Goal: Transaction & Acquisition: Subscribe to service/newsletter

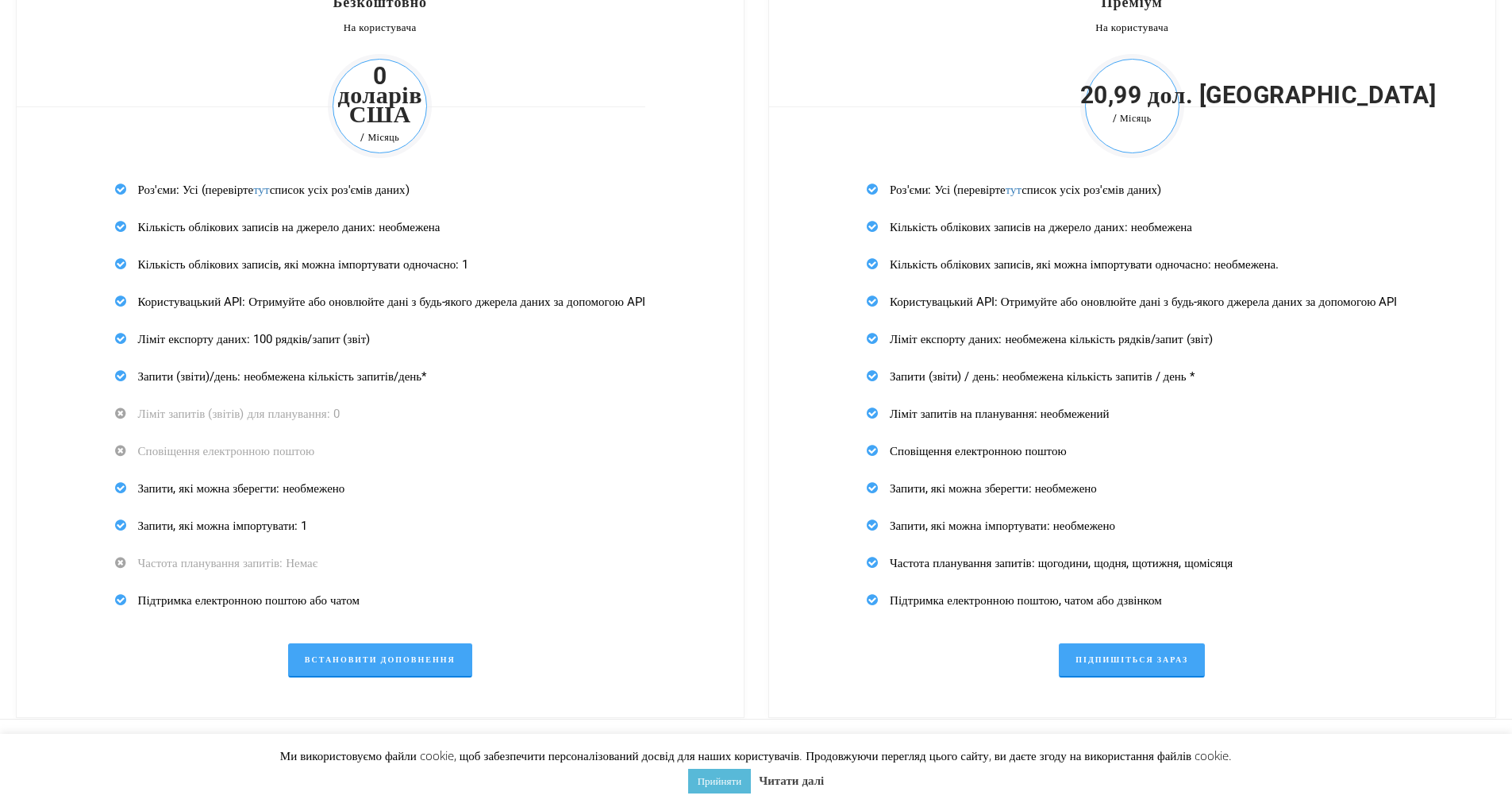
scroll to position [4955, 0]
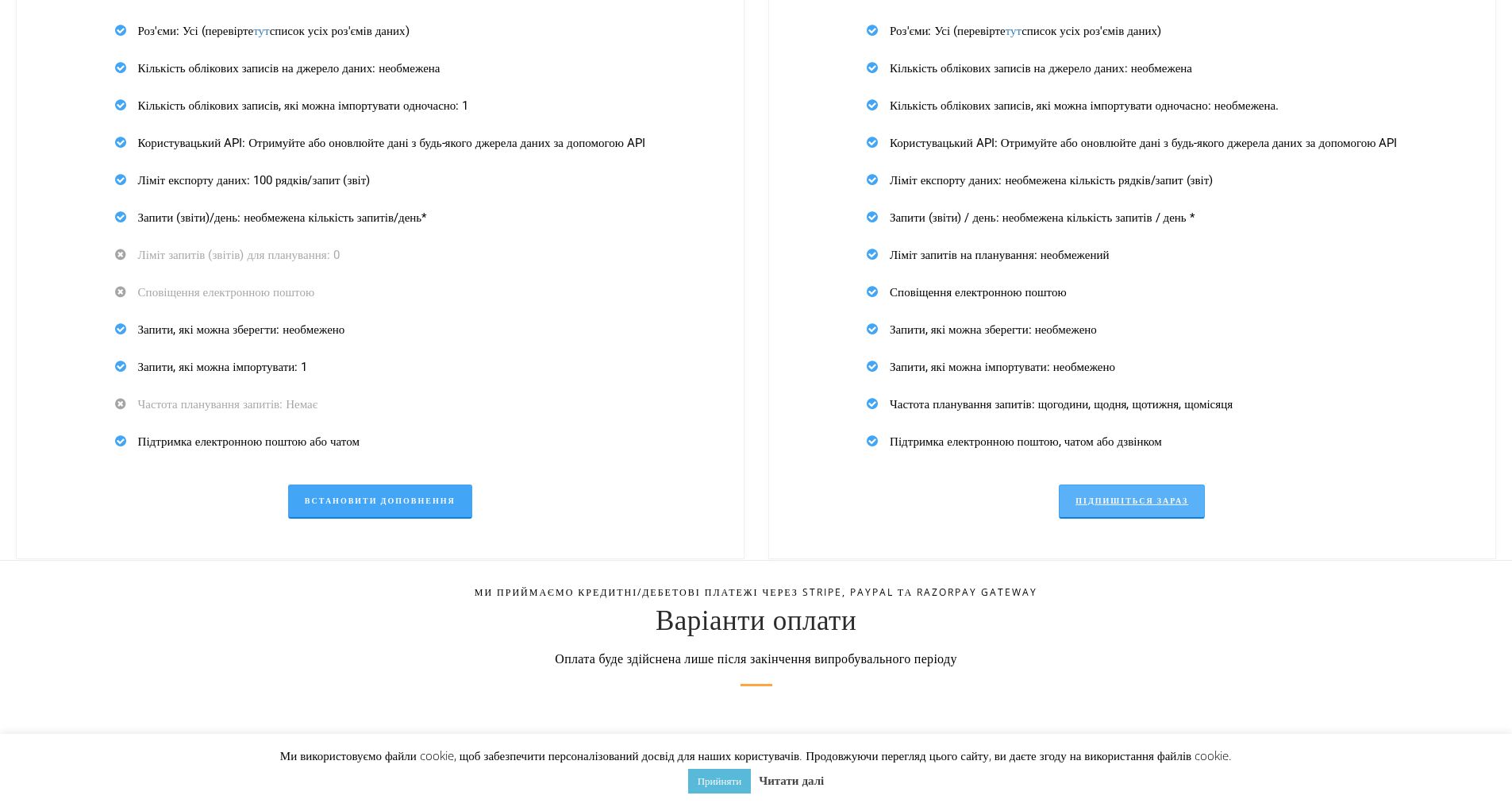
click at [1157, 500] on font "Підпишіться зараз" at bounding box center [1132, 500] width 113 height 9
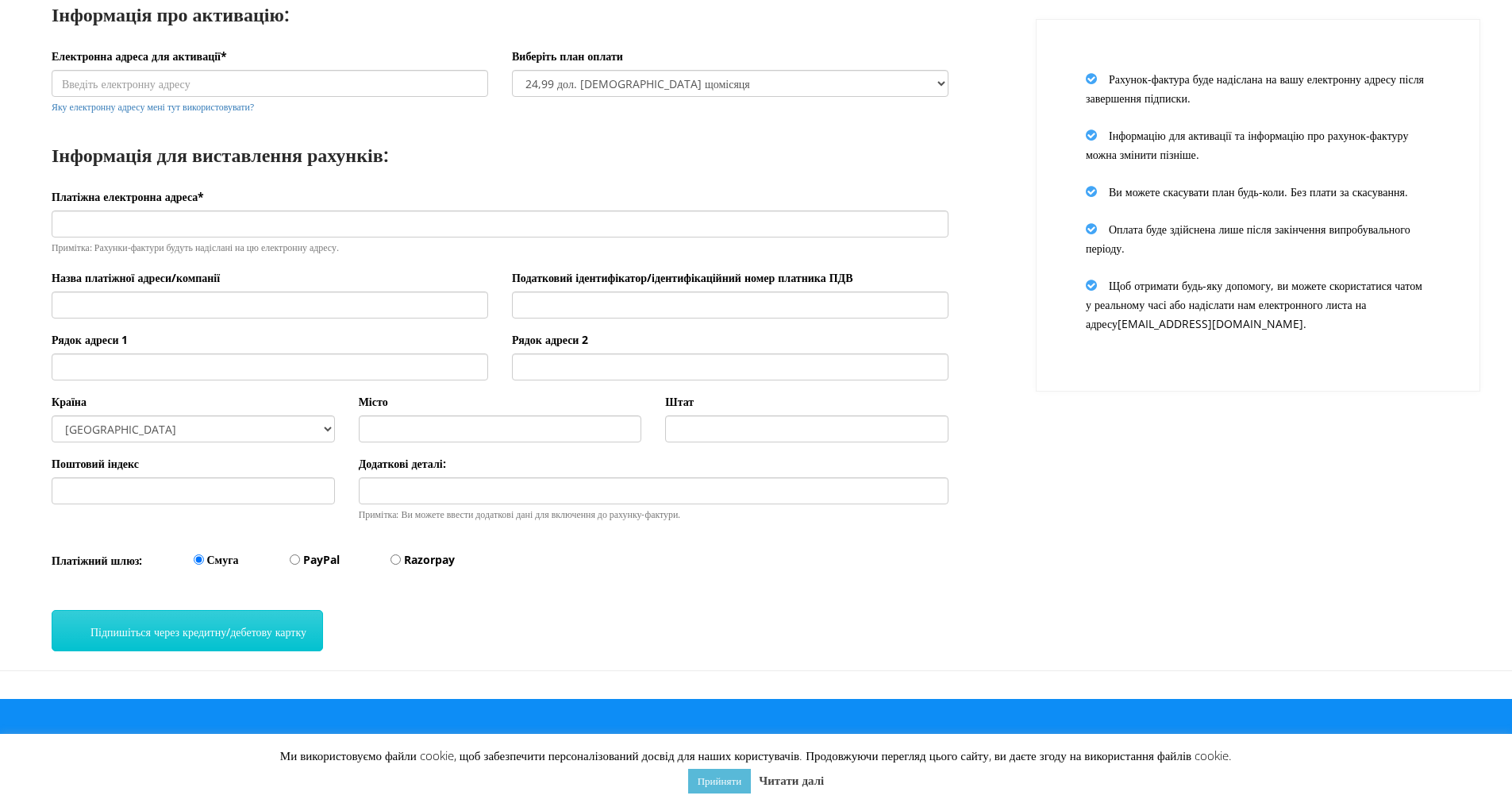
scroll to position [146, 0]
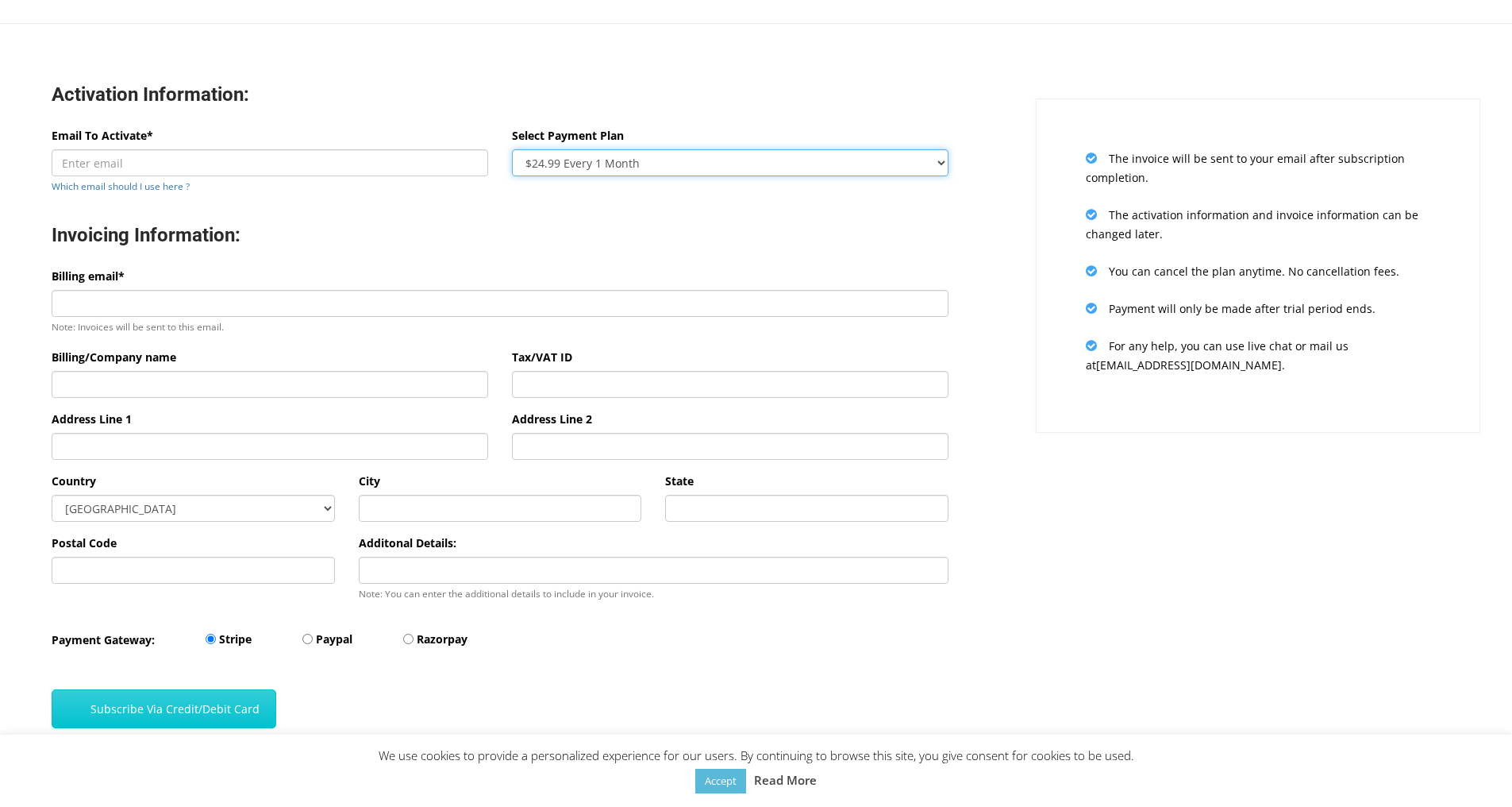
click at [943, 160] on select "$24.99 Every 1 Month $65.97 Every 3 Month ($21.99 / Month) $131.95 Every 6 Mont…" at bounding box center [730, 163] width 437 height 27
click at [922, 108] on div "Activation Information:" at bounding box center [499, 97] width 921 height 60
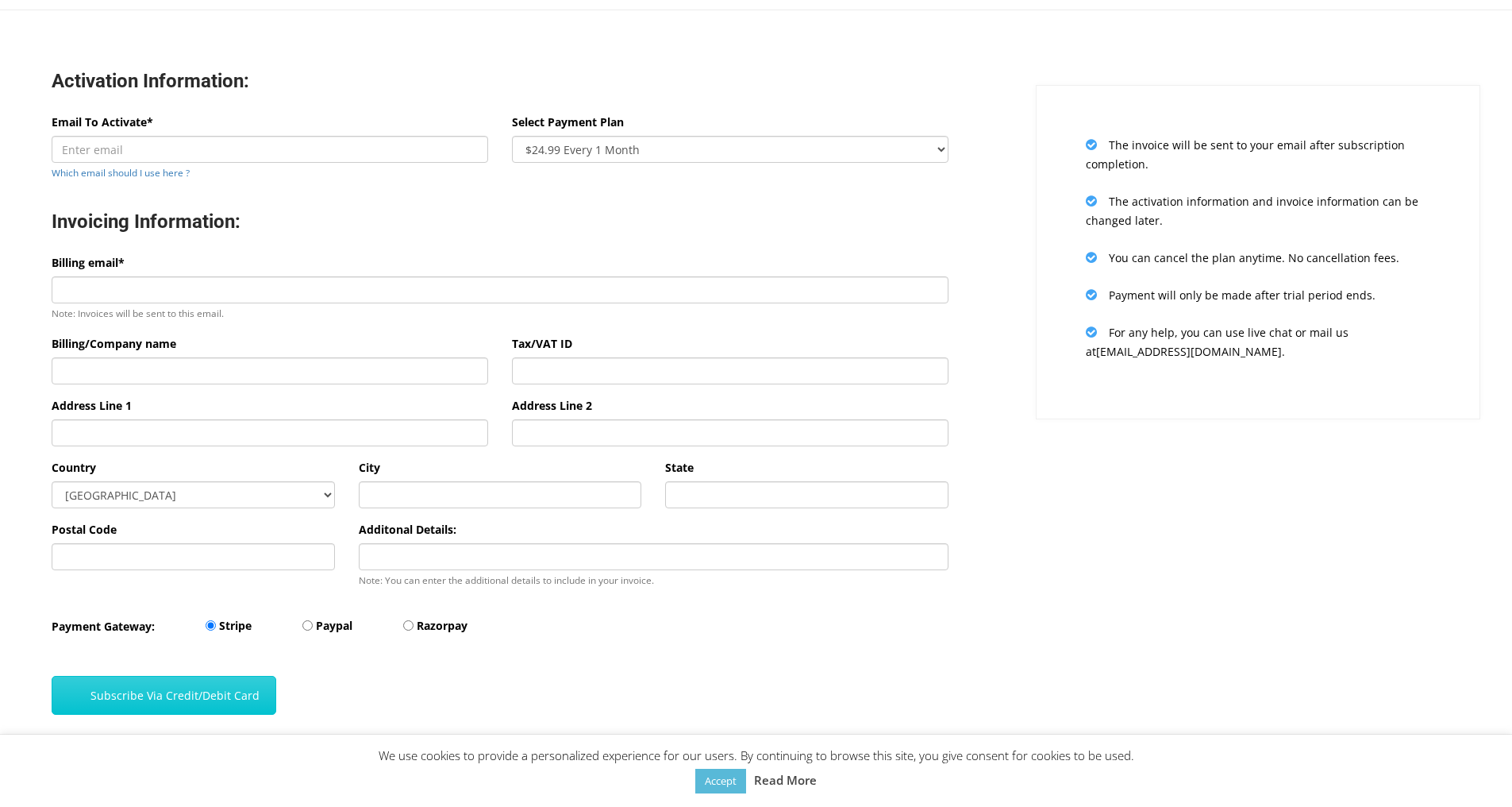
scroll to position [80, 0]
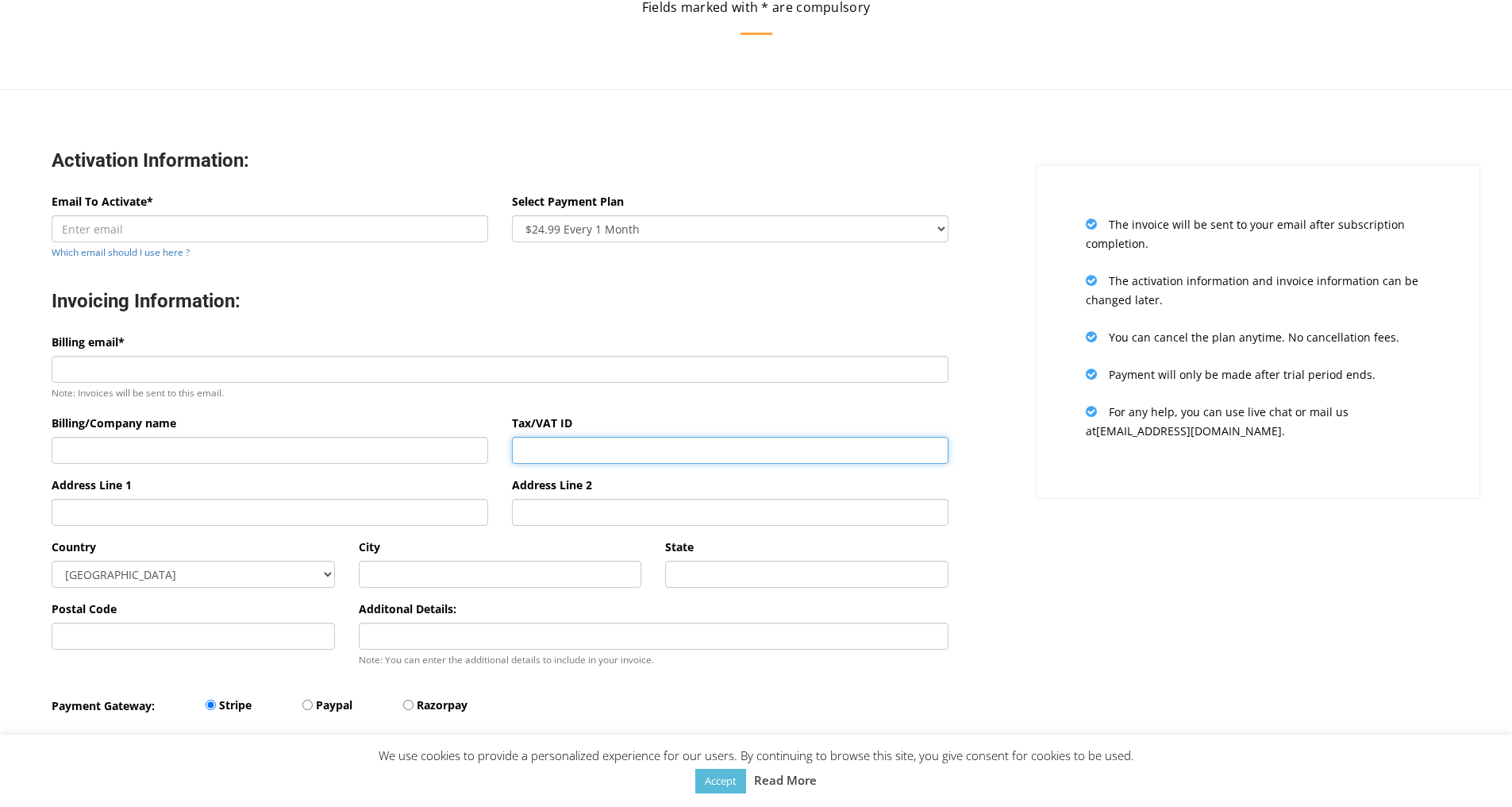
click at [592, 455] on input "Tax/VAT ID" at bounding box center [730, 451] width 437 height 27
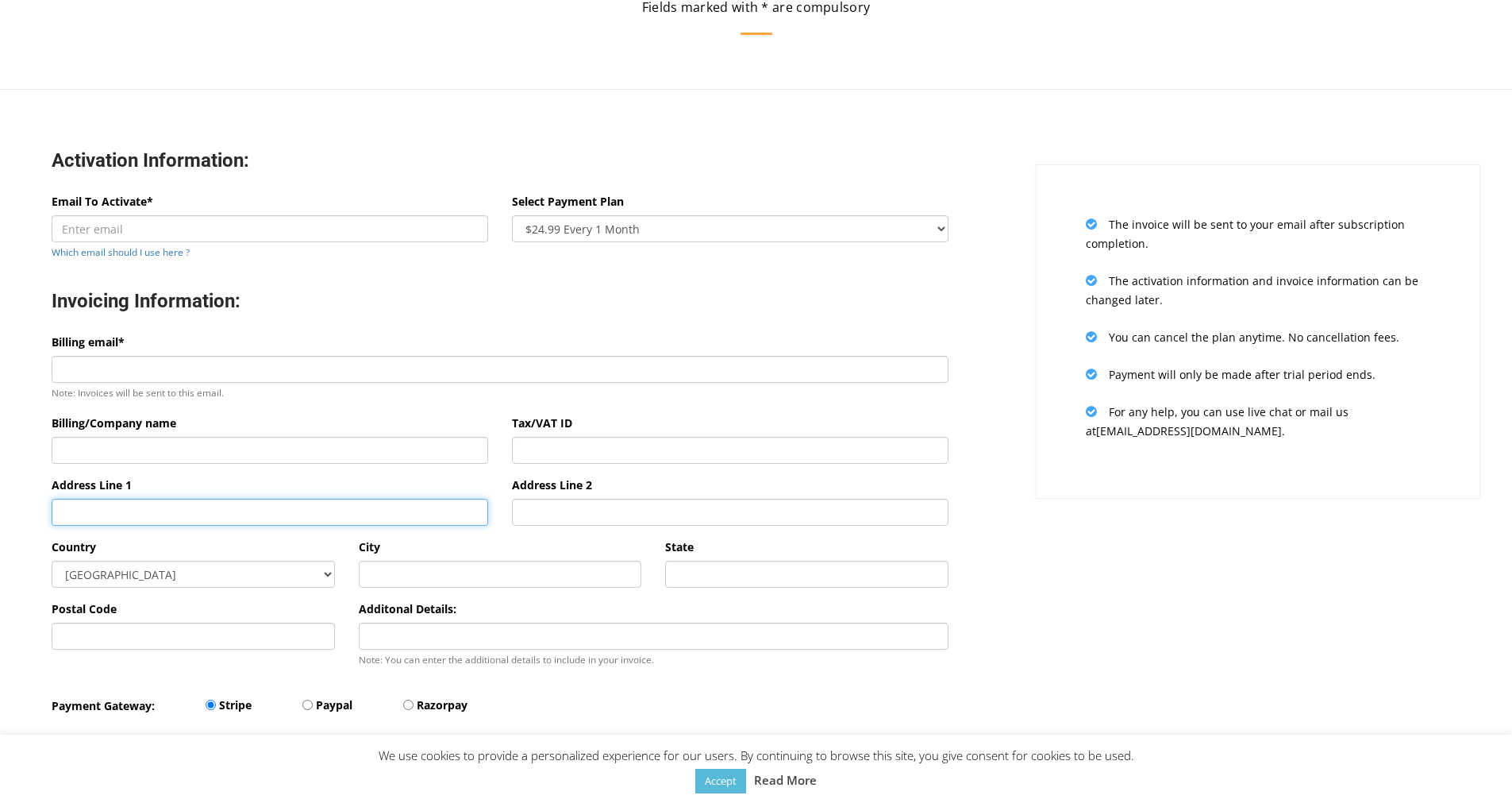
click at [249, 512] on input "Address Line 1" at bounding box center [269, 513] width 437 height 27
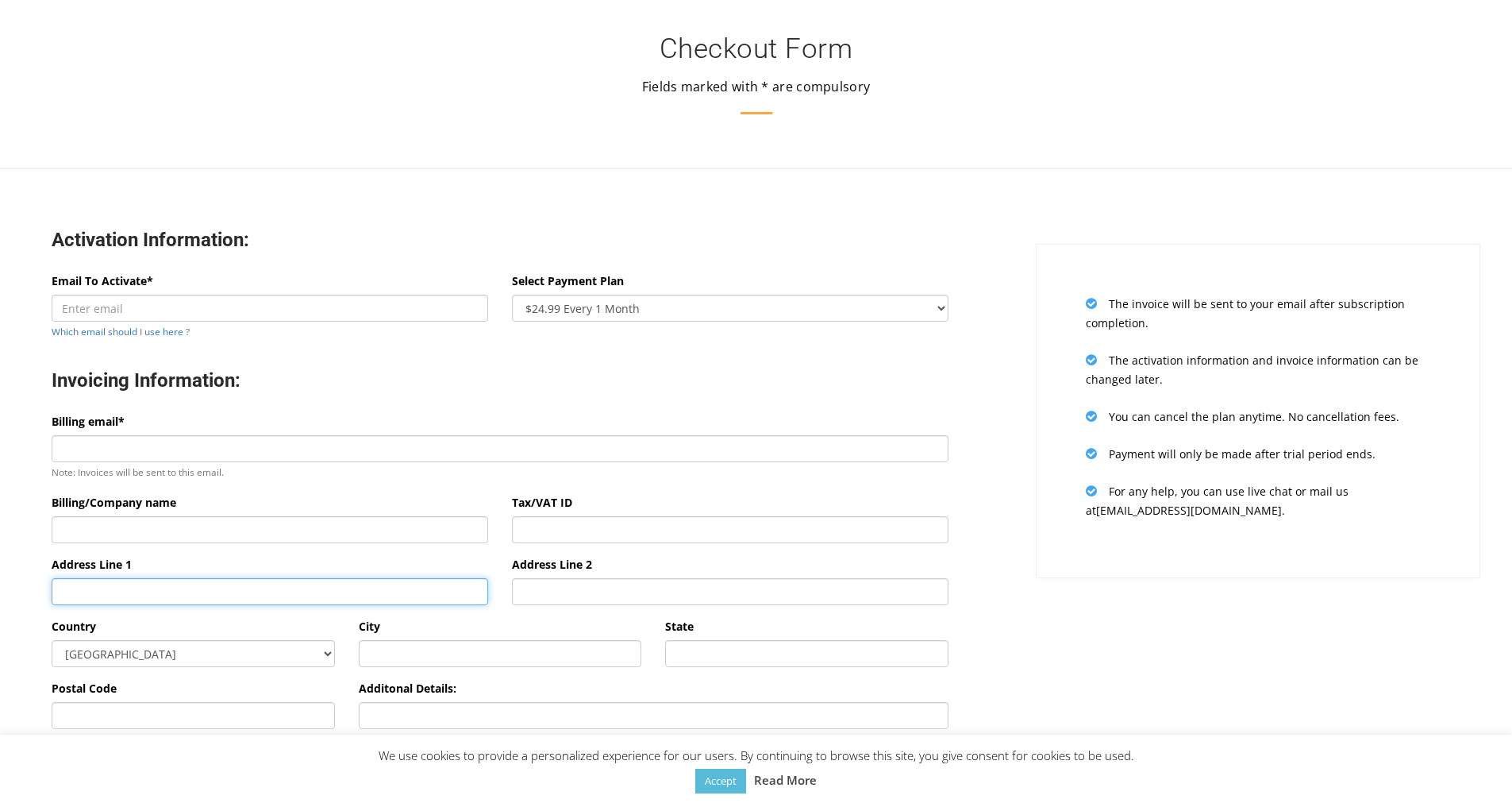
scroll to position [222, 0]
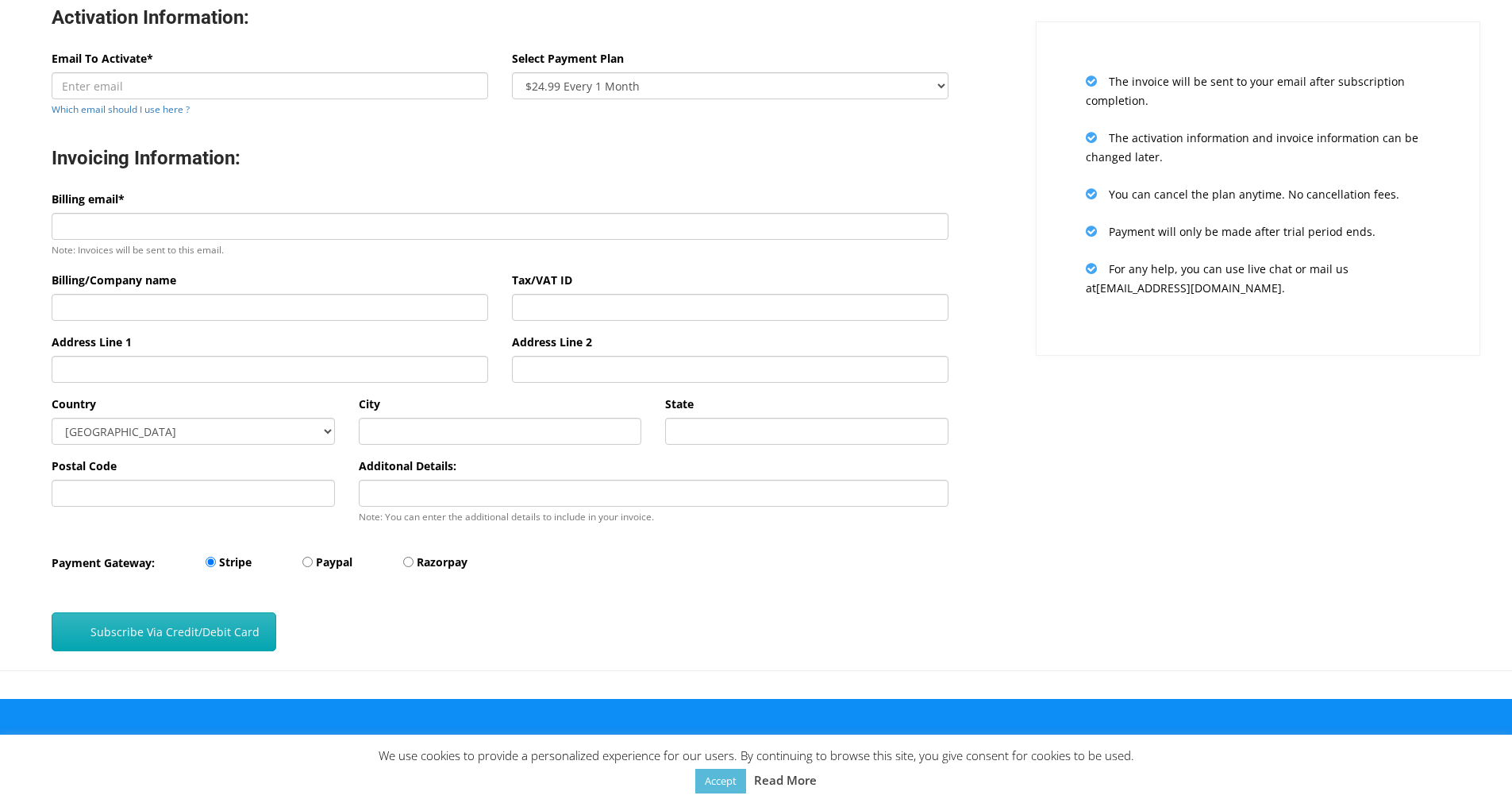
click at [174, 634] on button "Subscribe Via Credit/Debit Card" at bounding box center [163, 632] width 224 height 39
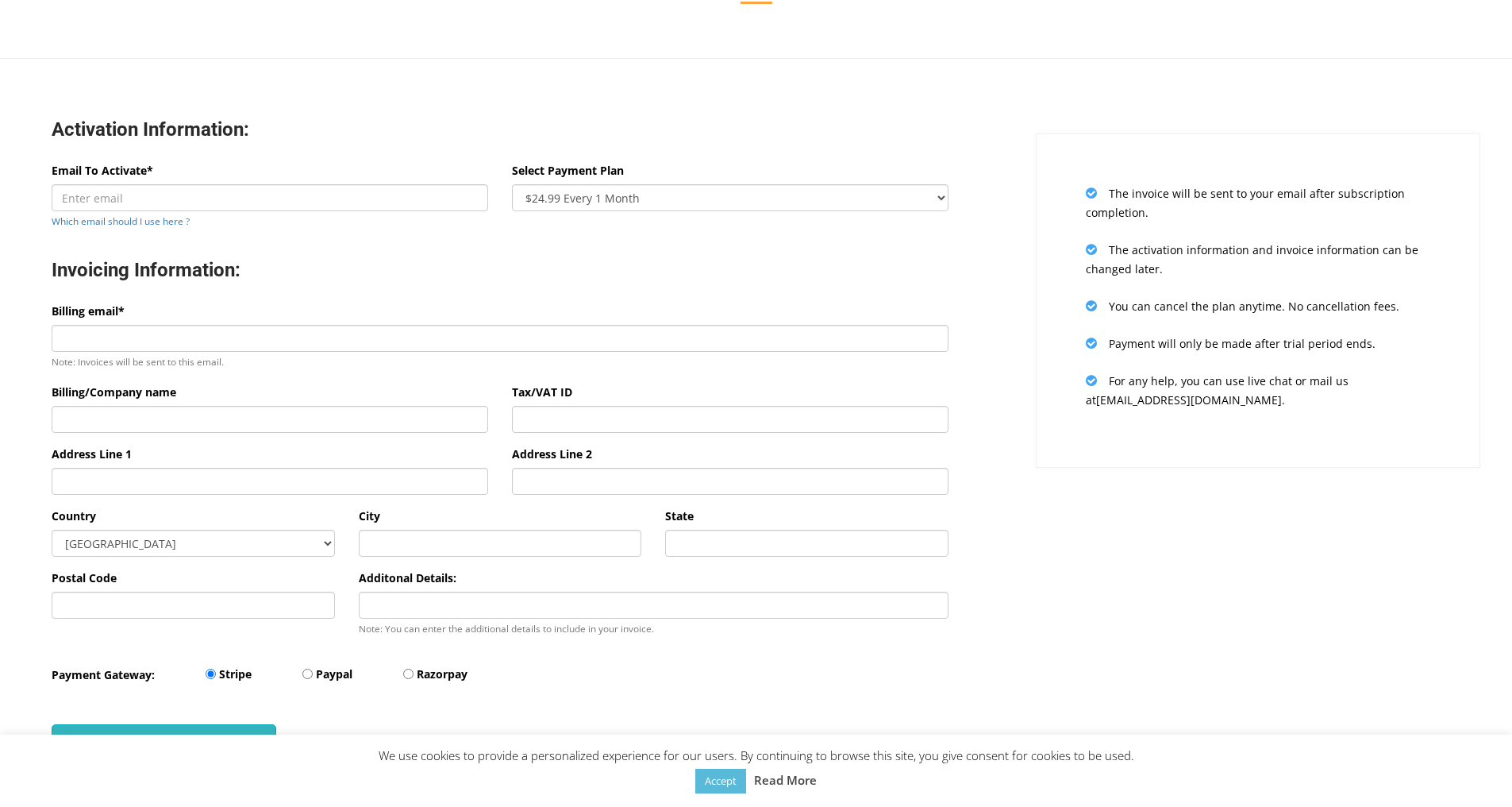
scroll to position [0, 0]
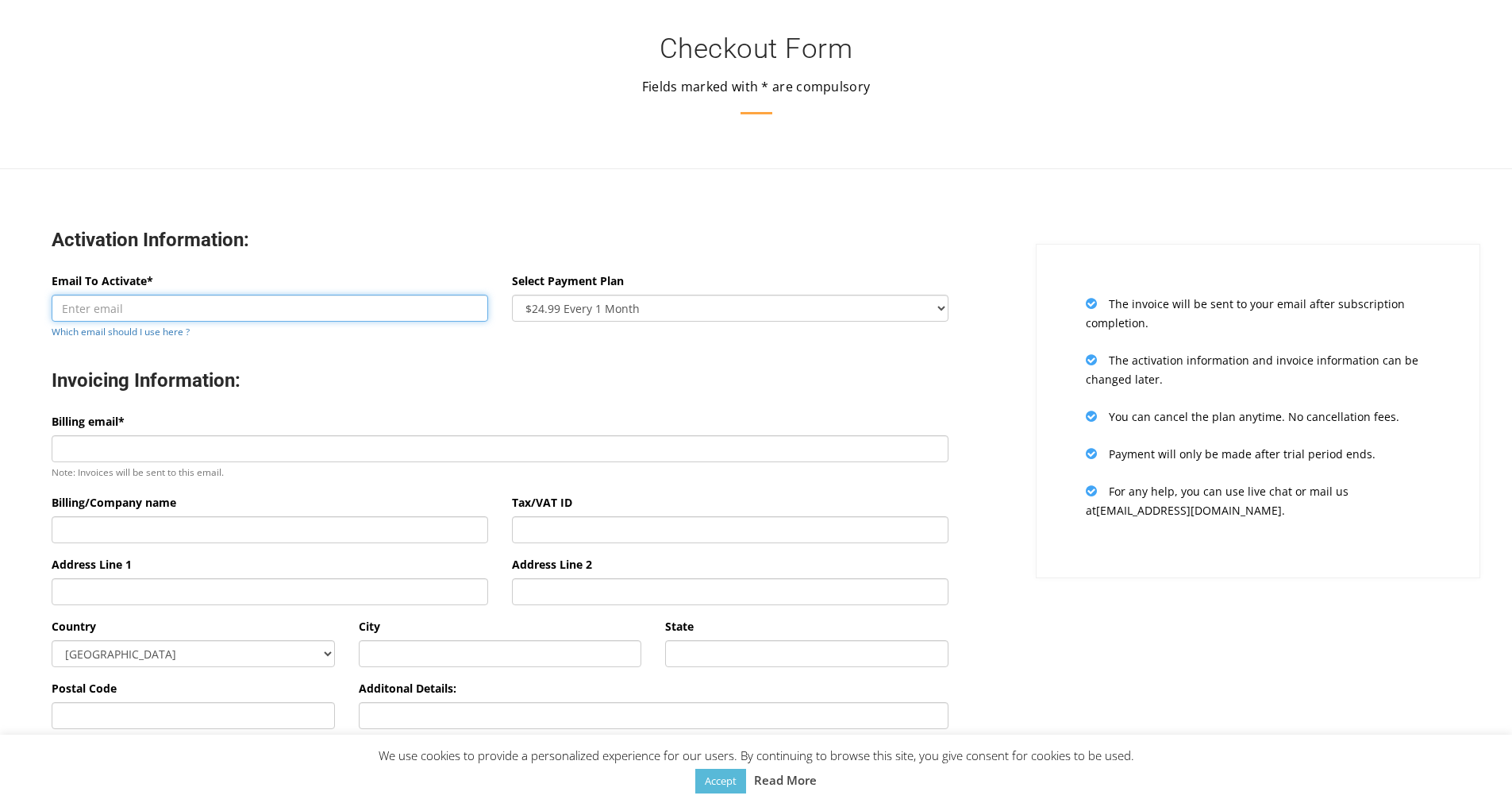
click at [172, 312] on input "Email To Activate*" at bounding box center [269, 308] width 437 height 27
paste input "ams.addmail@gmail.com"
type input "ams.addmail@gmail.com"
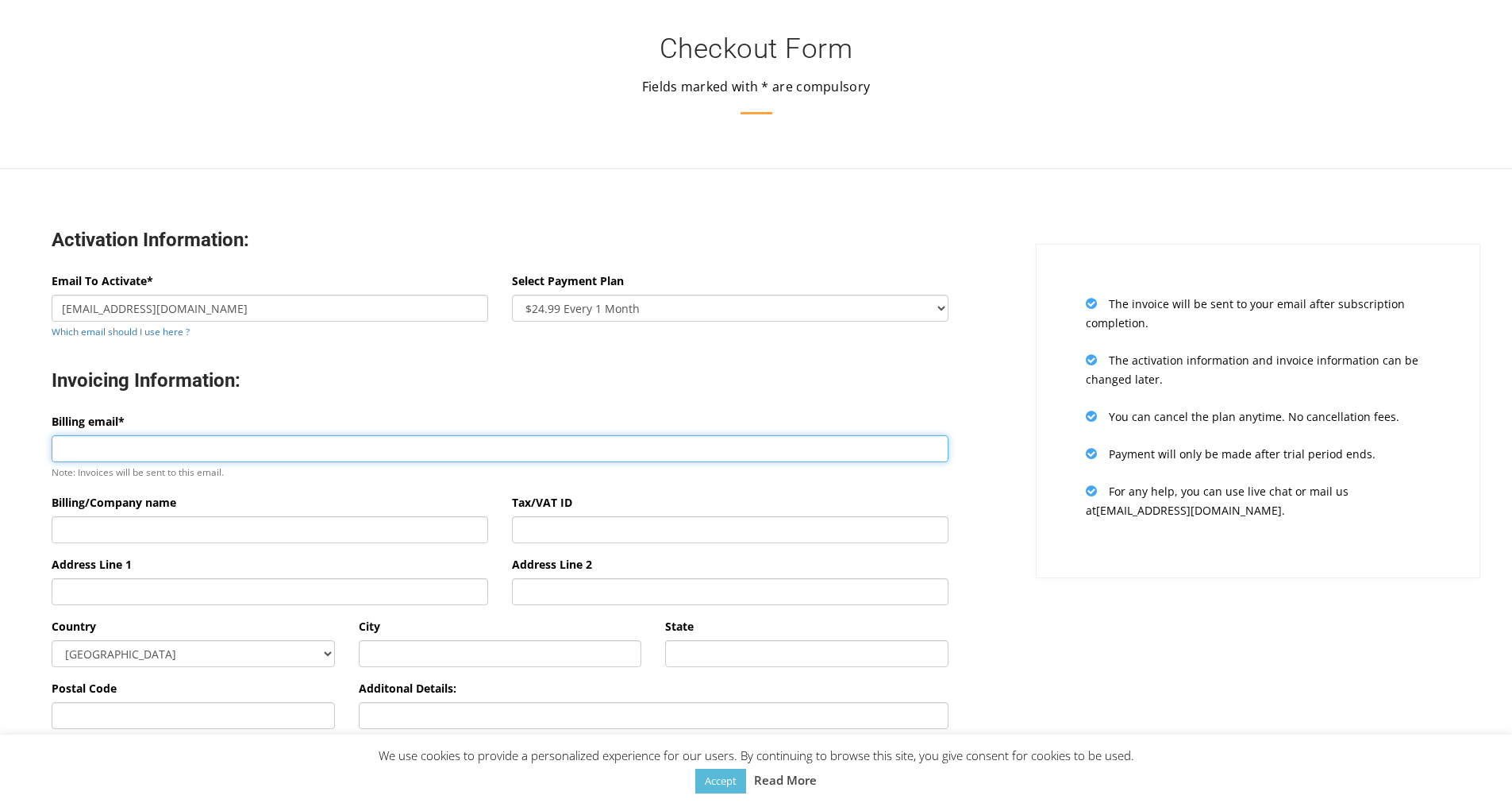
click at [146, 452] on input "Billing email*" at bounding box center [499, 449] width 897 height 27
paste input "ams.addmail@gmail.com"
type input "ams.addmail@gmail.com"
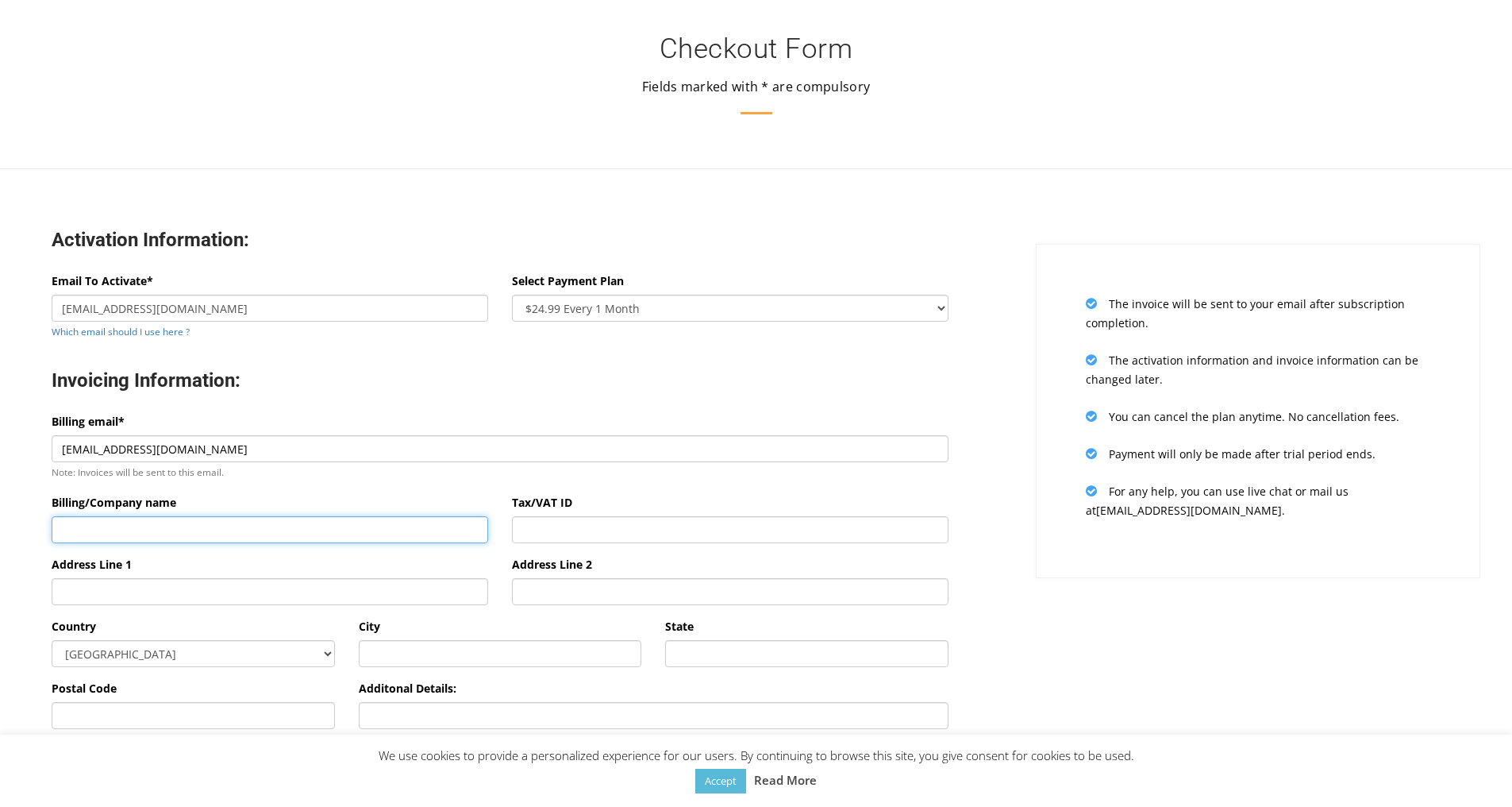
click at [122, 529] on input "Billing/Company name" at bounding box center [269, 530] width 437 height 27
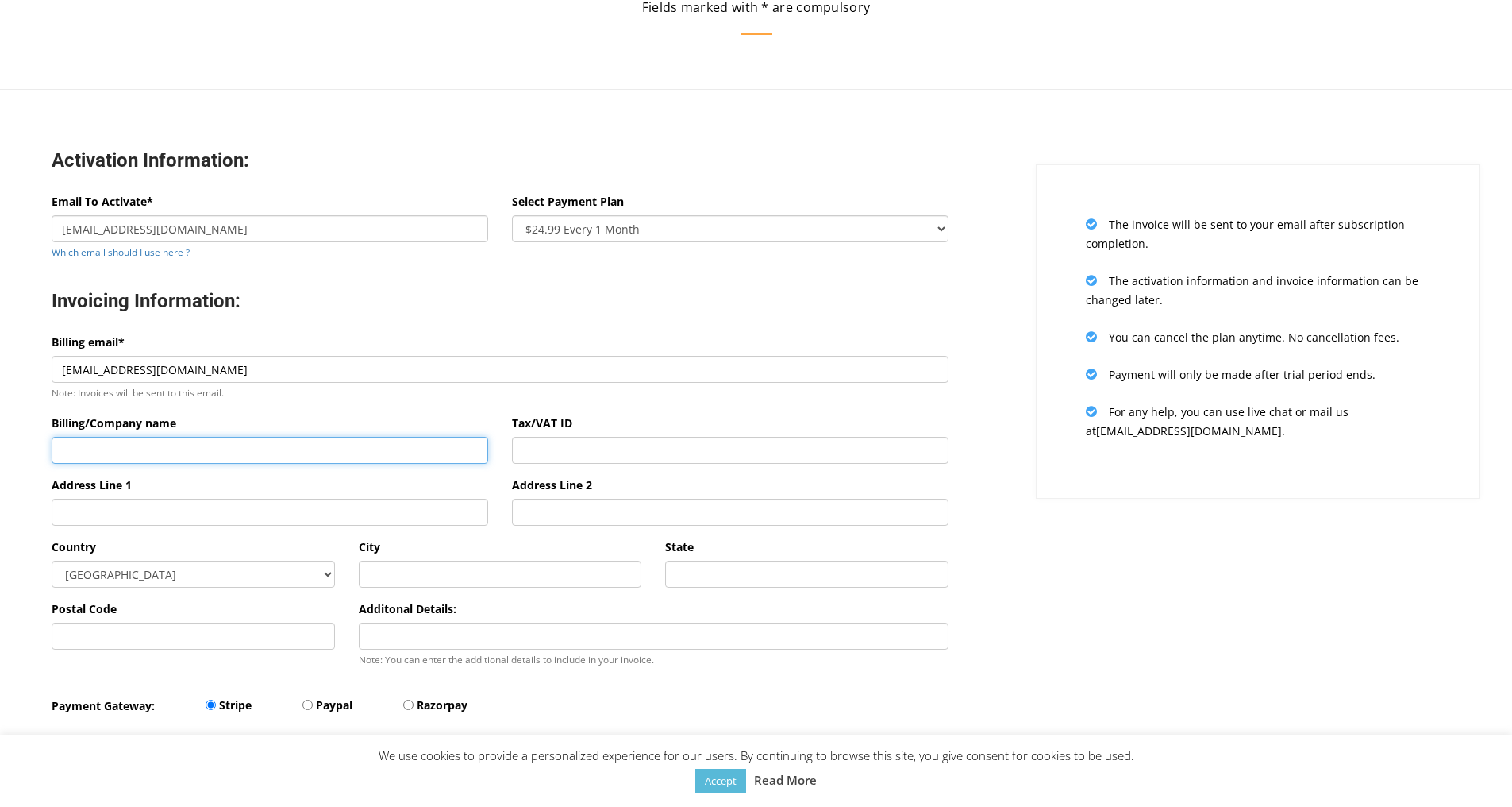
scroll to position [159, 0]
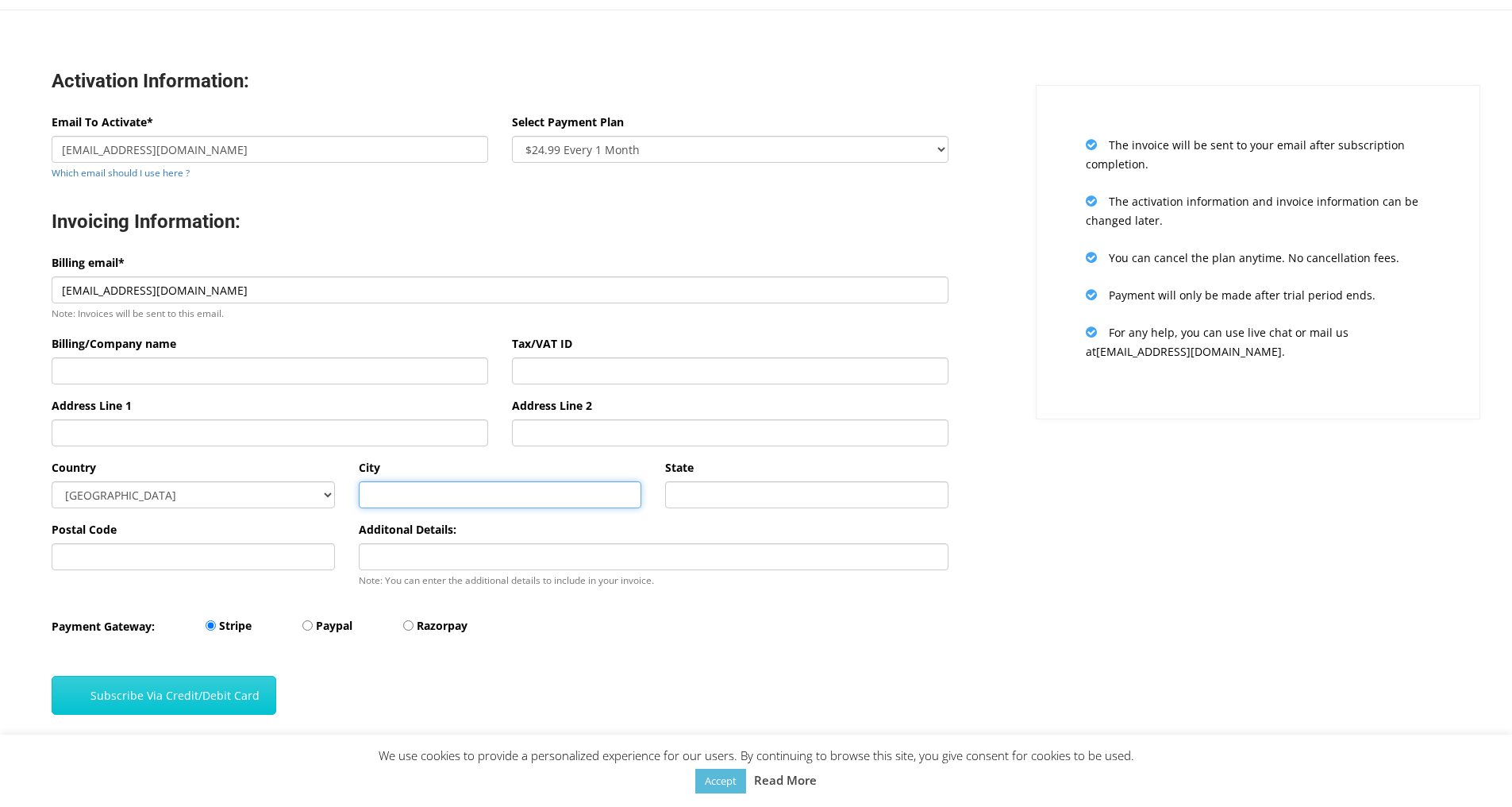
click at [445, 500] on input "text" at bounding box center [500, 495] width 283 height 27
type input "Kyiv"
click at [189, 561] on input "Postal Code" at bounding box center [193, 557] width 283 height 27
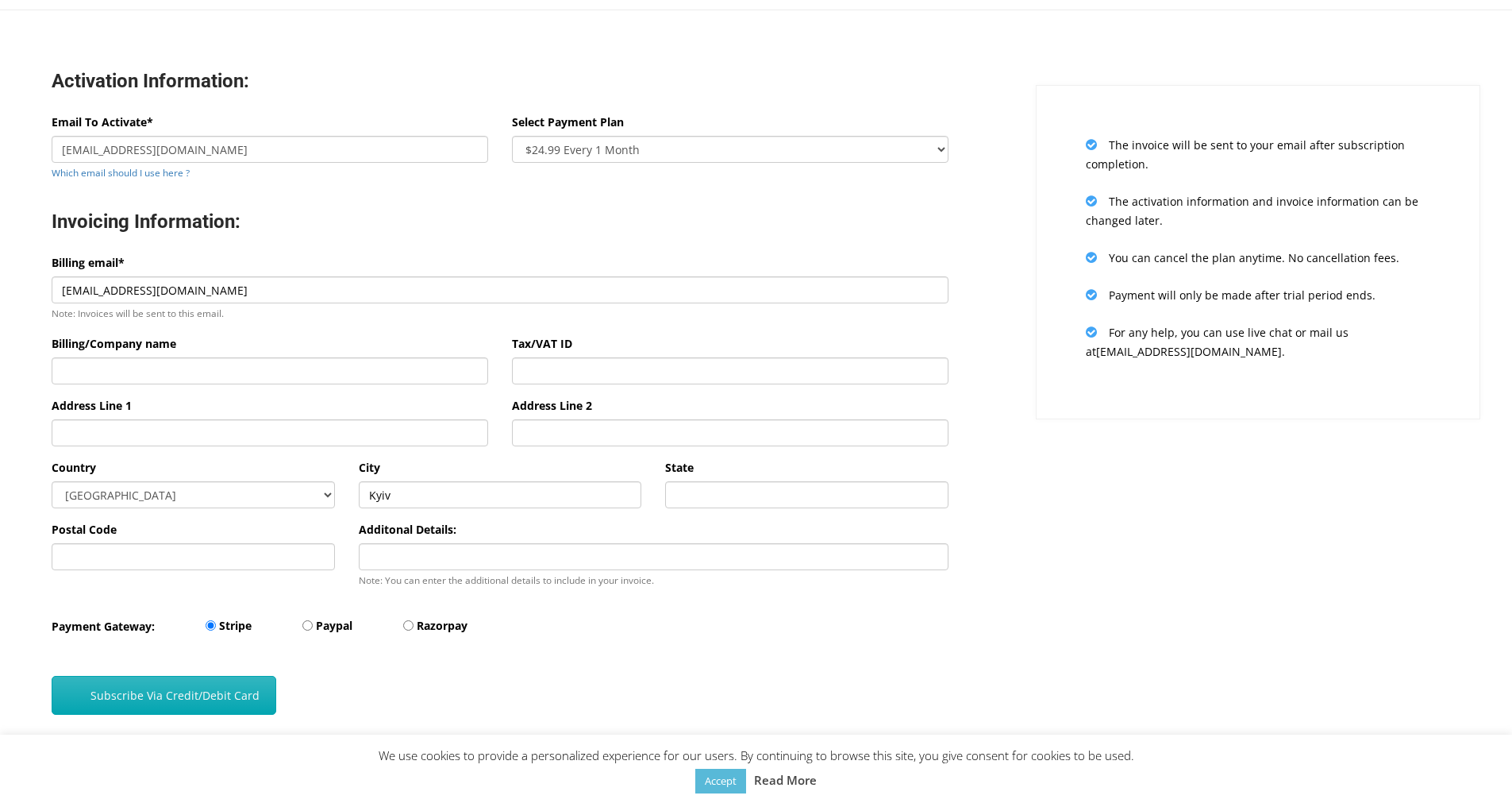
click at [187, 694] on button "Subscribe Via Credit/Debit Card" at bounding box center [163, 695] width 224 height 39
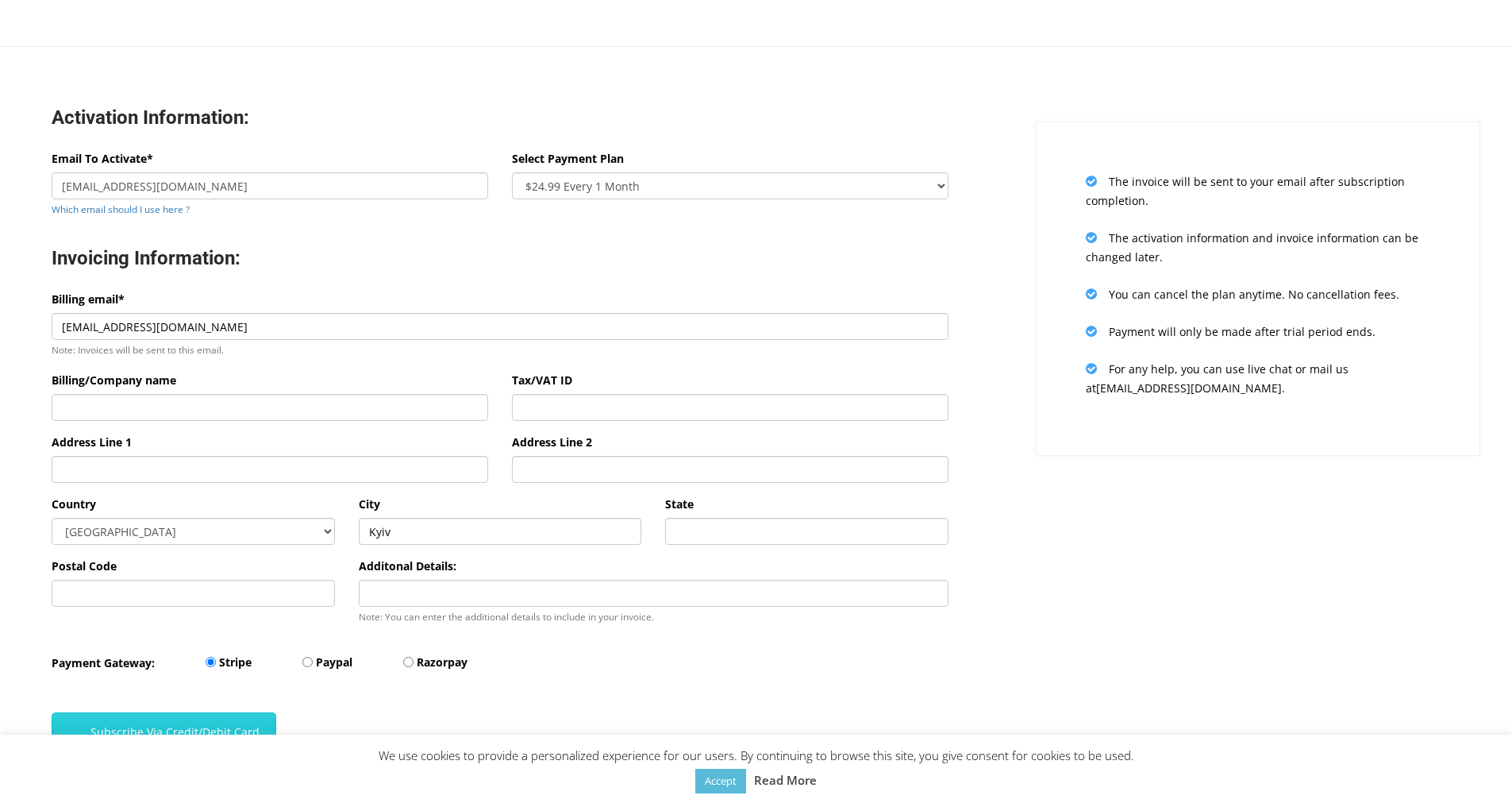
scroll to position [159, 0]
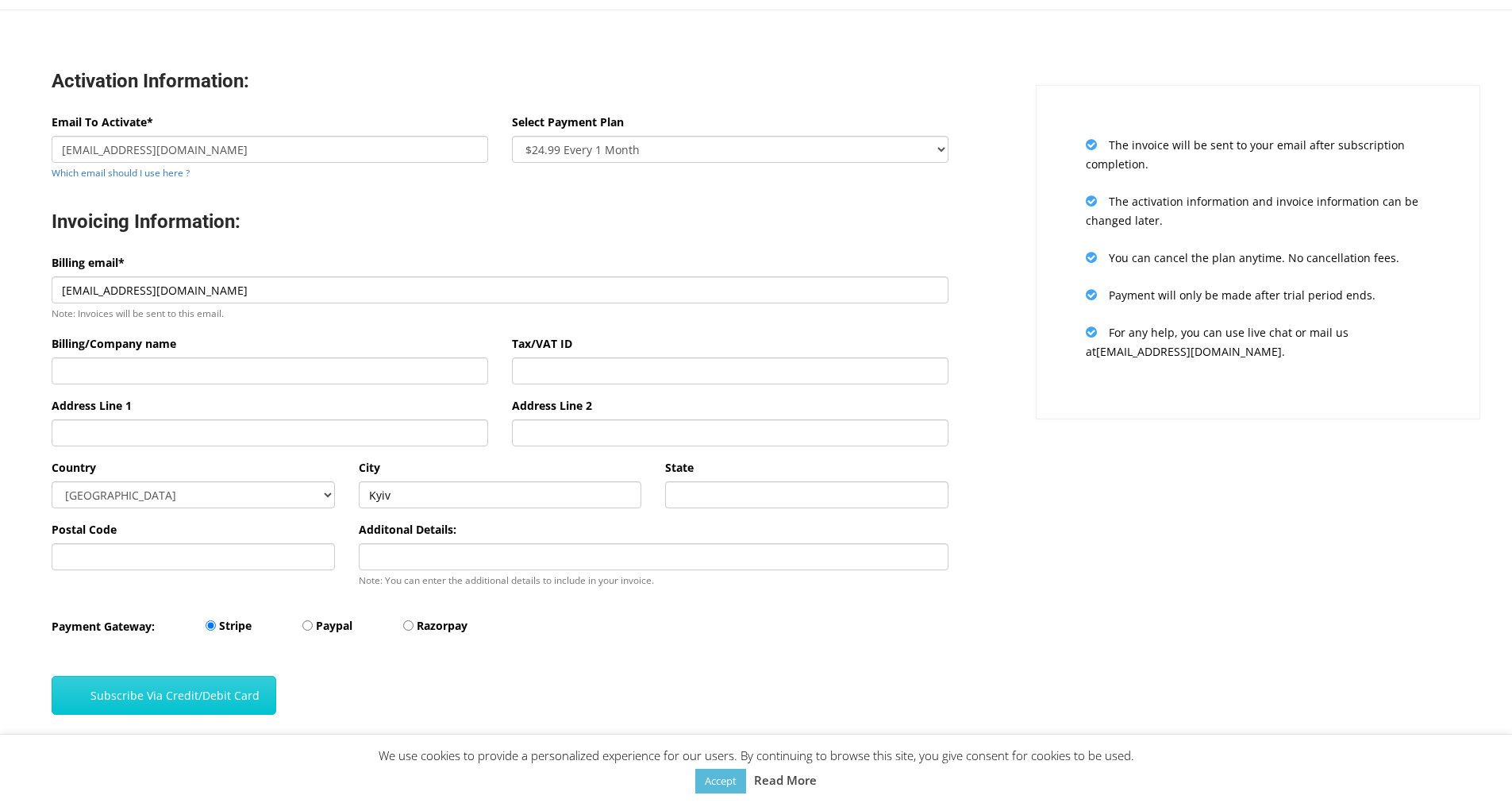
click at [646, 198] on div "Invoicing Information:" at bounding box center [499, 224] width 921 height 60
click at [198, 692] on button "Subscribe Via Credit/Debit Card" at bounding box center [163, 695] width 224 height 39
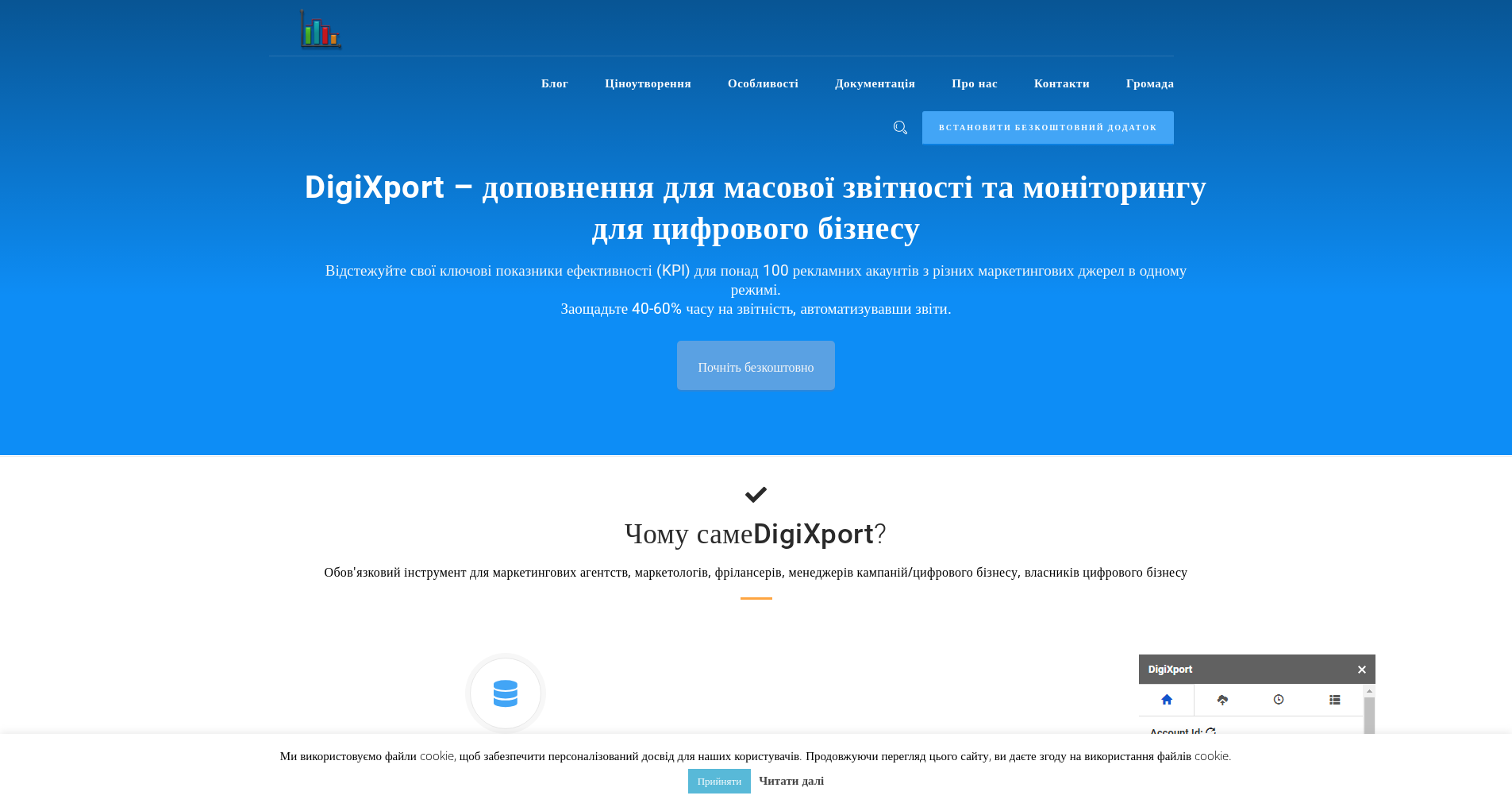
click at [768, 364] on font "Почніть безкоштовно" at bounding box center [756, 366] width 116 height 18
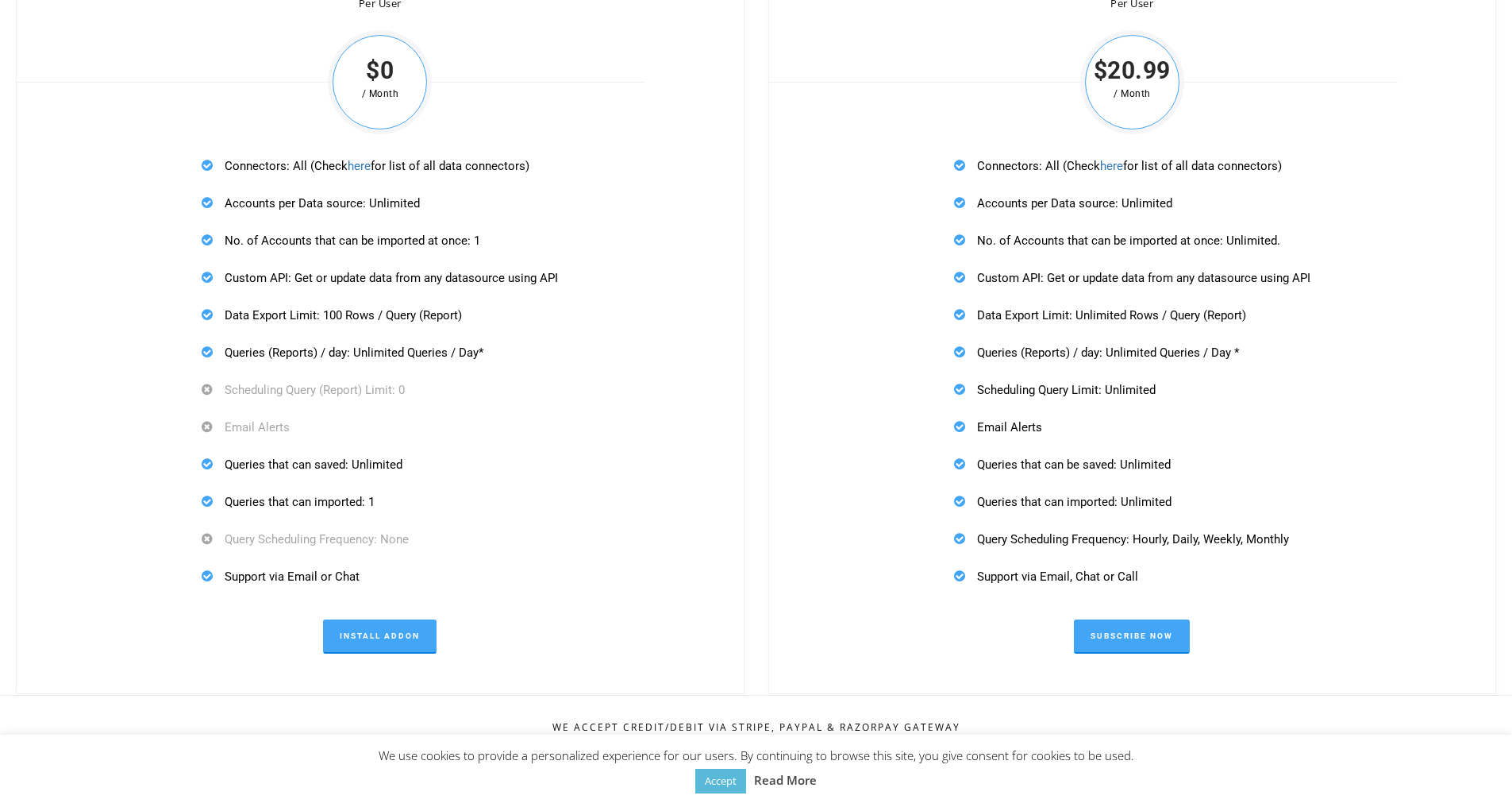
scroll to position [4924, 0]
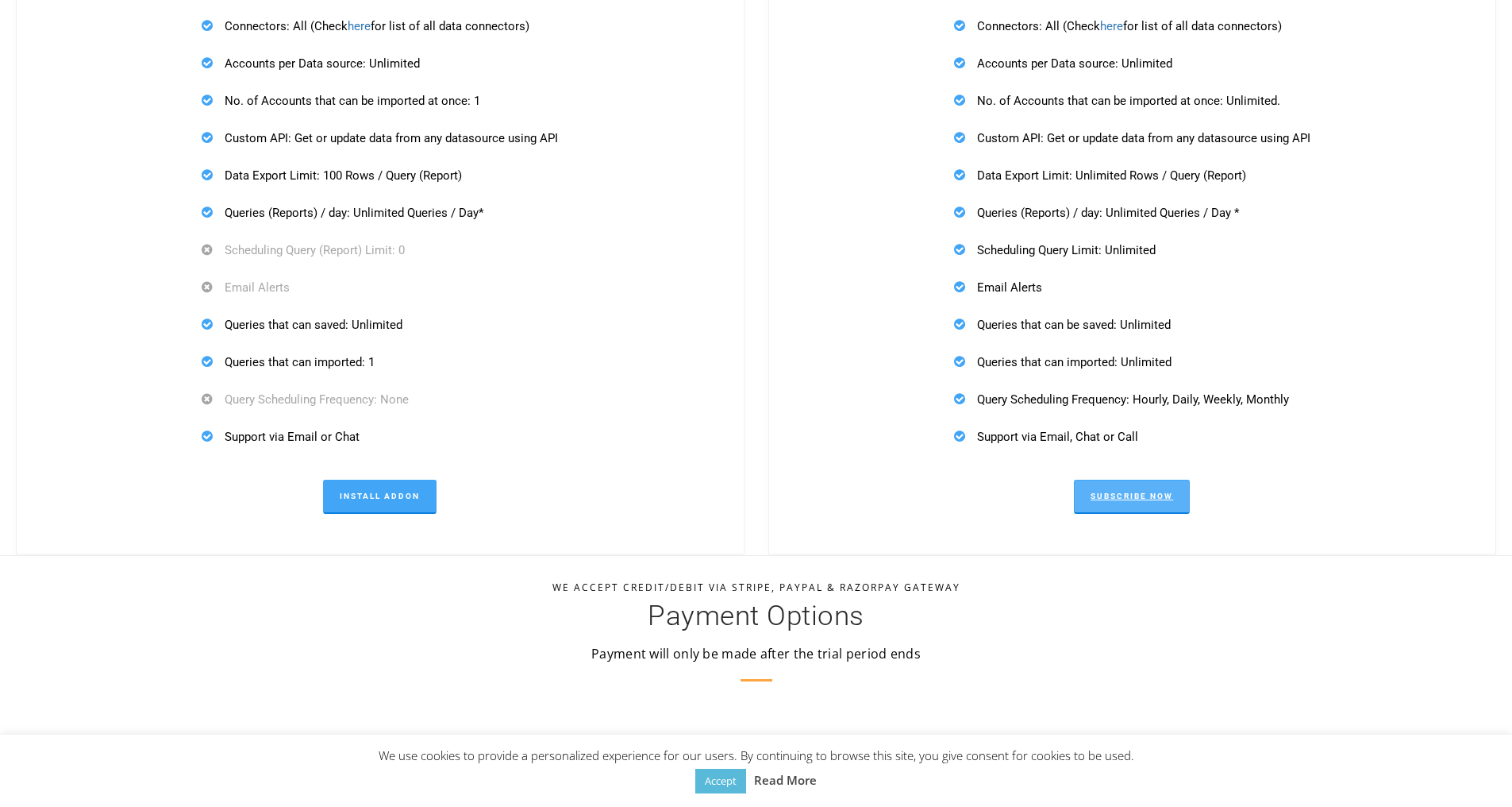
click at [1133, 496] on link "Subscribe Now" at bounding box center [1132, 496] width 116 height 34
